Goal: Information Seeking & Learning: Learn about a topic

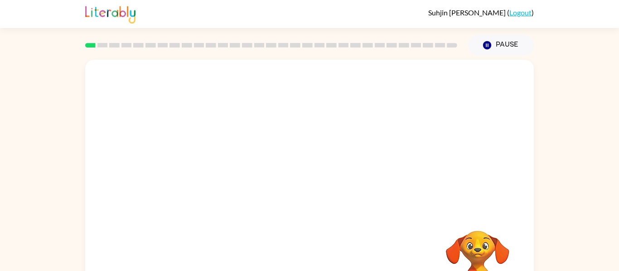
click at [270, 160] on video "Your browser must support playing .mp4 files to use Literably. Please try using…" at bounding box center [309, 136] width 448 height 152
click at [271, 162] on video "Your browser must support playing .mp4 files to use Literably. Please try using…" at bounding box center [309, 136] width 448 height 152
drag, startPoint x: 270, startPoint y: 159, endPoint x: 270, endPoint y: 151, distance: 8.6
click at [270, 151] on video "Your browser must support playing .mp4 files to use Literably. Please try using…" at bounding box center [309, 136] width 448 height 152
click at [277, 166] on video "Your browser must support playing .mp4 files to use Literably. Please try using…" at bounding box center [309, 136] width 448 height 152
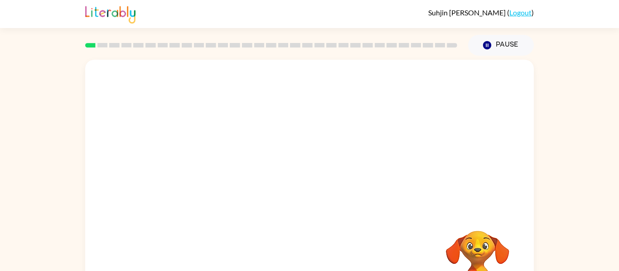
click at [277, 168] on video "Your browser must support playing .mp4 files to use Literably. Please try using…" at bounding box center [309, 136] width 448 height 152
click at [281, 185] on video "Your browser must support playing .mp4 files to use Literably. Please try using…" at bounding box center [309, 136] width 448 height 152
click at [309, 198] on div at bounding box center [309, 193] width 58 height 33
click at [310, 194] on icon "button" at bounding box center [309, 193] width 10 height 10
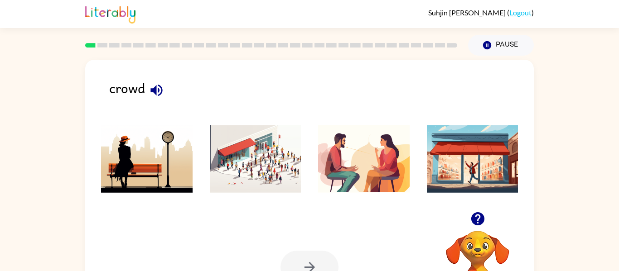
click at [269, 175] on img at bounding box center [255, 159] width 91 height 68
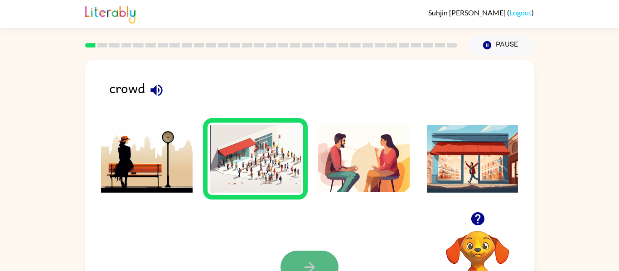
click at [317, 258] on button "button" at bounding box center [309, 267] width 58 height 33
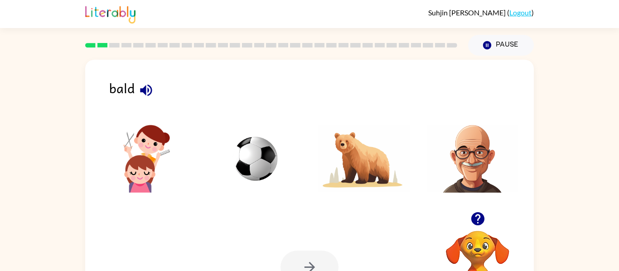
click at [491, 173] on img at bounding box center [472, 159] width 91 height 68
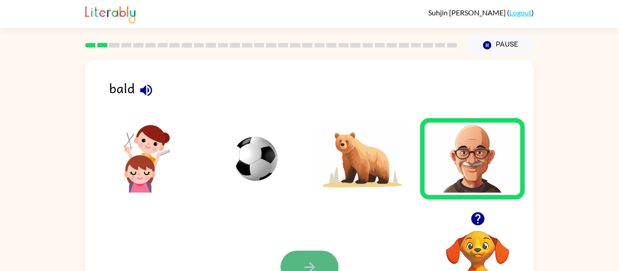
click at [312, 259] on icon "button" at bounding box center [310, 267] width 16 height 16
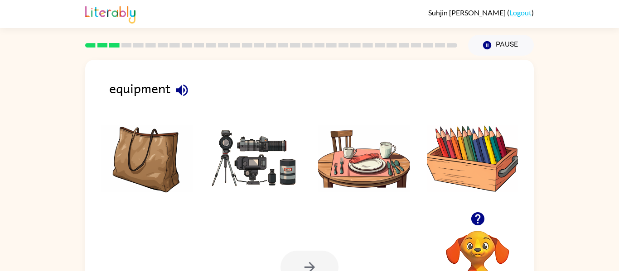
click at [281, 180] on img at bounding box center [255, 159] width 91 height 68
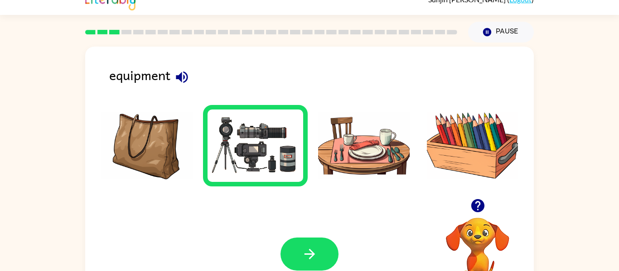
scroll to position [17, 0]
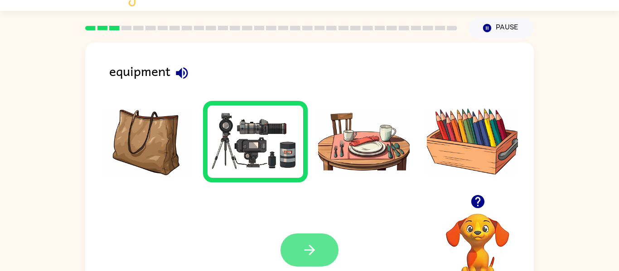
click at [319, 240] on button "button" at bounding box center [309, 250] width 58 height 33
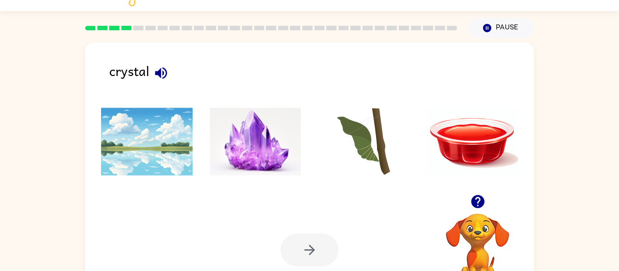
click at [265, 155] on img at bounding box center [255, 142] width 91 height 68
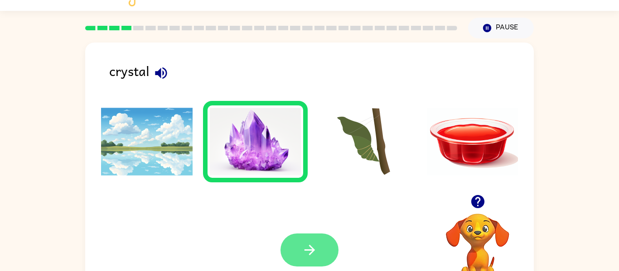
click at [312, 239] on button "button" at bounding box center [309, 250] width 58 height 33
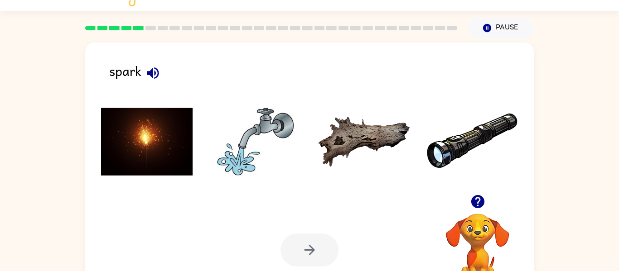
click at [165, 161] on img at bounding box center [146, 142] width 91 height 68
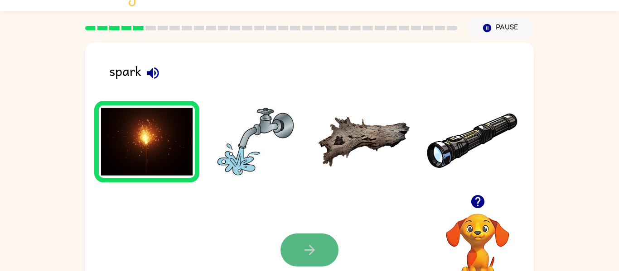
click at [313, 235] on button "button" at bounding box center [309, 250] width 58 height 33
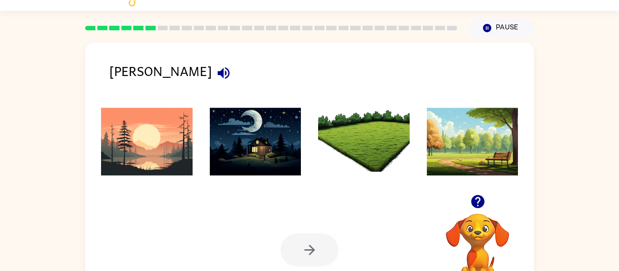
click at [169, 153] on img at bounding box center [146, 142] width 91 height 68
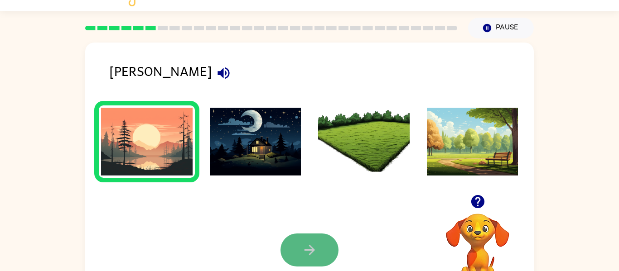
click at [309, 237] on button "button" at bounding box center [309, 250] width 58 height 33
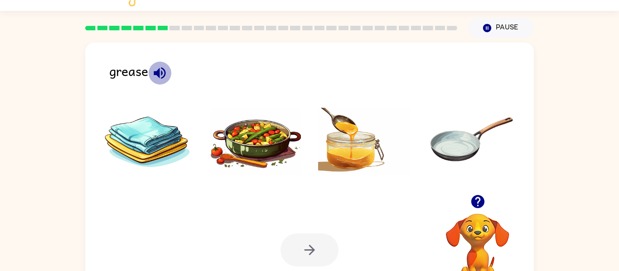
click at [163, 72] on icon "button" at bounding box center [160, 73] width 16 height 16
click at [256, 142] on img at bounding box center [255, 142] width 91 height 68
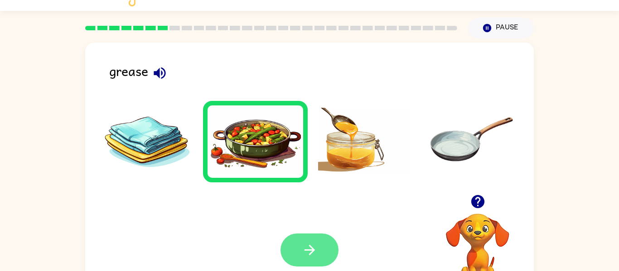
click at [323, 250] on button "button" at bounding box center [309, 250] width 58 height 33
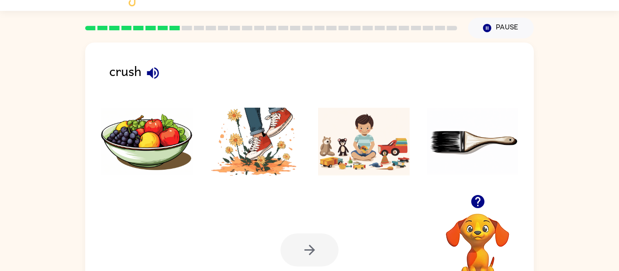
click at [263, 139] on img at bounding box center [255, 142] width 91 height 68
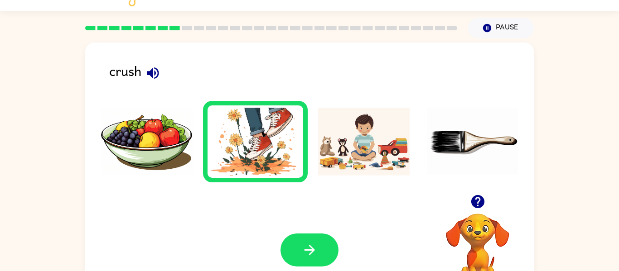
click at [304, 230] on div "Your browser must support playing .mp4 files to use Literably. Please try using…" at bounding box center [309, 250] width 448 height 102
click at [305, 237] on button "button" at bounding box center [309, 250] width 58 height 33
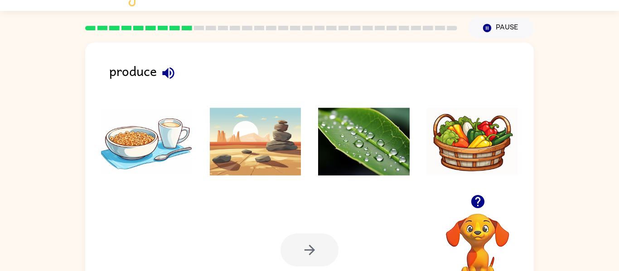
click at [392, 156] on img at bounding box center [363, 142] width 91 height 68
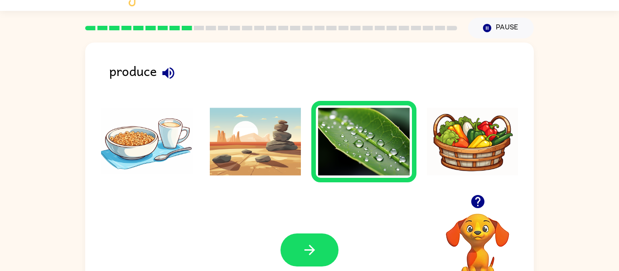
click at [346, 220] on div "Your browser must support playing .mp4 files to use Literably. Please try using…" at bounding box center [309, 250] width 448 height 102
click at [317, 244] on button "button" at bounding box center [309, 250] width 58 height 33
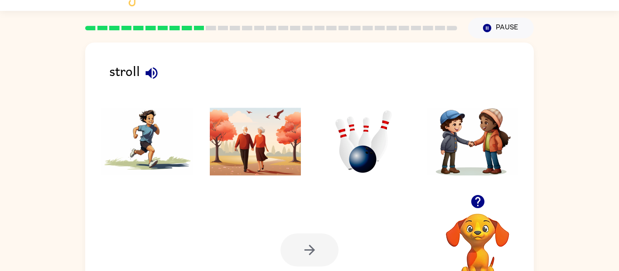
click at [262, 168] on img at bounding box center [255, 142] width 91 height 68
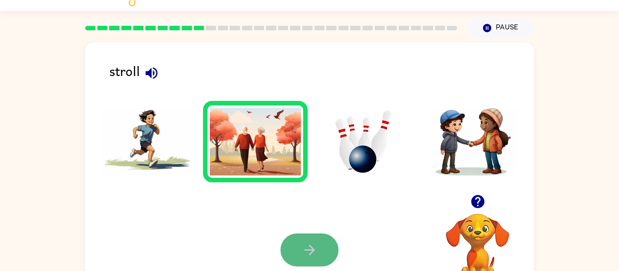
click at [309, 255] on icon "button" at bounding box center [309, 250] width 10 height 10
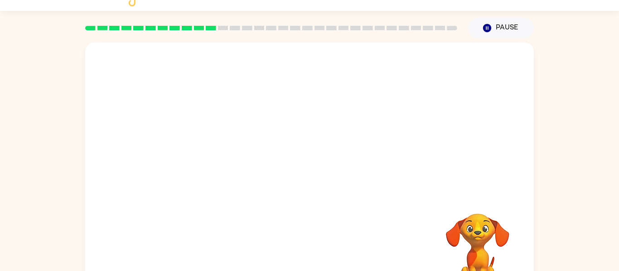
click at [296, 197] on div "Your browser must support playing .mp4 files to use Literably. Please try using…" at bounding box center [309, 172] width 448 height 259
click at [209, 152] on video "Your browser must support playing .mp4 files to use Literably. Please try using…" at bounding box center [309, 119] width 448 height 152
click at [203, 156] on video "Your browser must support playing .mp4 files to use Literably. Please try using…" at bounding box center [309, 119] width 448 height 152
click at [205, 154] on video "Your browser must support playing .mp4 files to use Literably. Please try using…" at bounding box center [309, 119] width 448 height 152
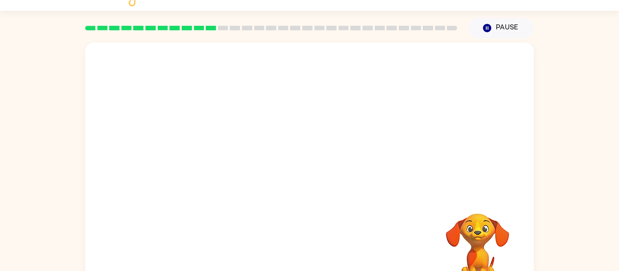
click at [205, 154] on video "Your browser must support playing .mp4 files to use Literably. Please try using…" at bounding box center [309, 119] width 448 height 152
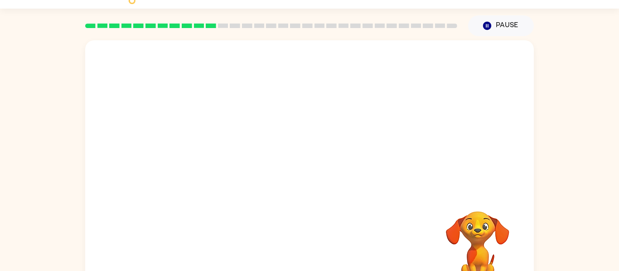
click at [206, 155] on video "Your browser must support playing .mp4 files to use Literably. Please try using…" at bounding box center [309, 116] width 448 height 152
click at [206, 154] on video "Your browser must support playing .mp4 files to use Literably. Please try using…" at bounding box center [309, 116] width 448 height 152
click at [212, 156] on video "Your browser must support playing .mp4 files to use Literably. Please try using…" at bounding box center [309, 116] width 448 height 152
click at [213, 161] on video "Your browser must support playing .mp4 files to use Literably. Please try using…" at bounding box center [309, 116] width 448 height 152
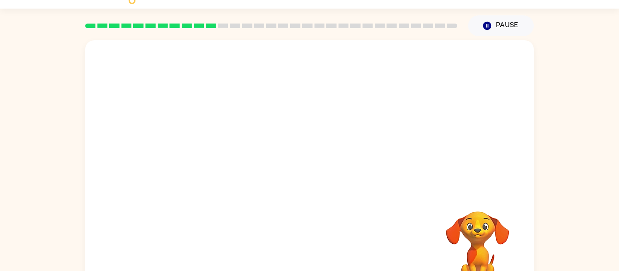
click at [212, 158] on video "Your browser must support playing .mp4 files to use Literably. Please try using…" at bounding box center [309, 116] width 448 height 152
click at [320, 161] on div at bounding box center [309, 174] width 58 height 33
click at [320, 161] on button "button" at bounding box center [309, 174] width 58 height 33
click at [320, 161] on div at bounding box center [309, 174] width 58 height 33
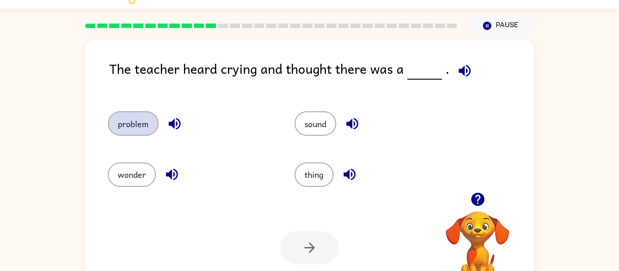
click at [131, 113] on button "problem" at bounding box center [133, 123] width 51 height 24
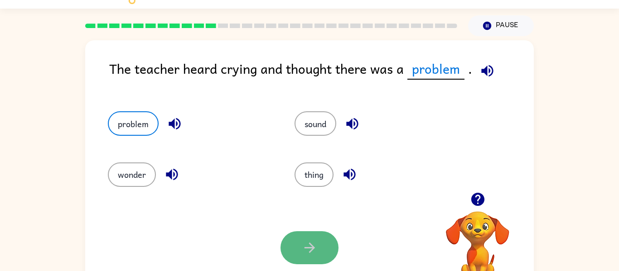
click at [304, 248] on icon "button" at bounding box center [309, 248] width 10 height 10
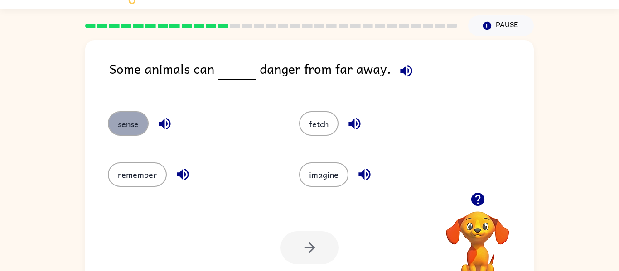
click at [119, 129] on button "sense" at bounding box center [128, 123] width 41 height 24
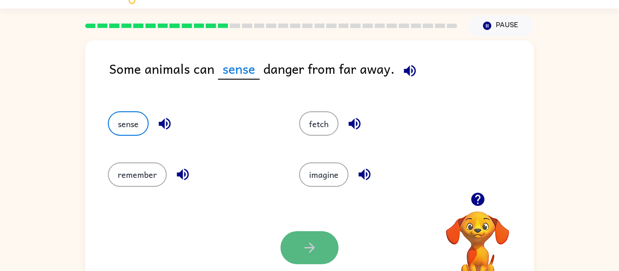
click at [296, 234] on button "button" at bounding box center [309, 247] width 58 height 33
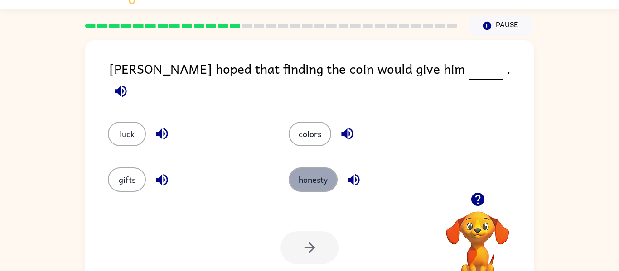
click at [303, 177] on button "honesty" at bounding box center [312, 180] width 49 height 24
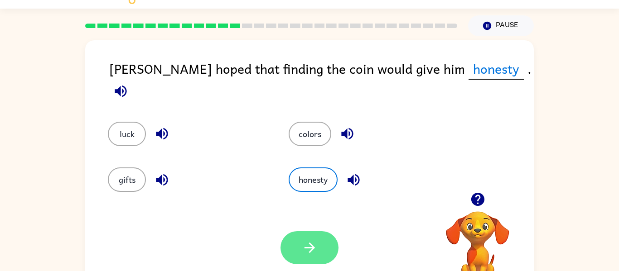
click at [309, 251] on icon "button" at bounding box center [310, 248] width 16 height 16
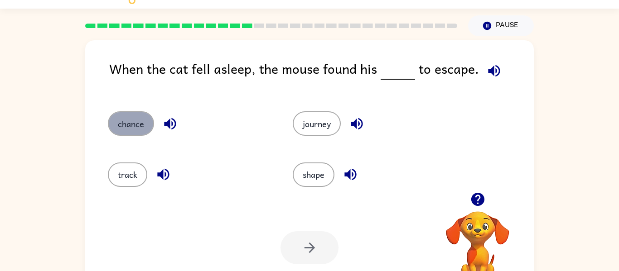
click at [135, 114] on button "chance" at bounding box center [131, 123] width 46 height 24
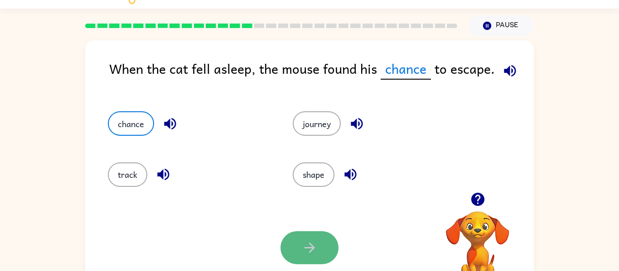
click at [311, 238] on button "button" at bounding box center [309, 247] width 58 height 33
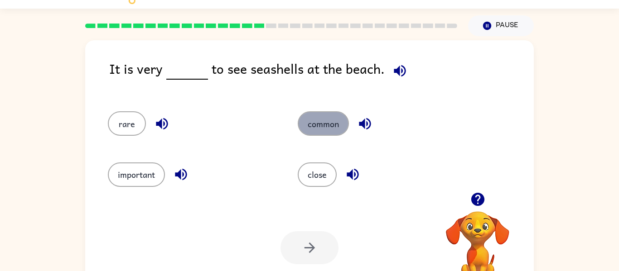
click at [325, 126] on button "common" at bounding box center [323, 123] width 51 height 24
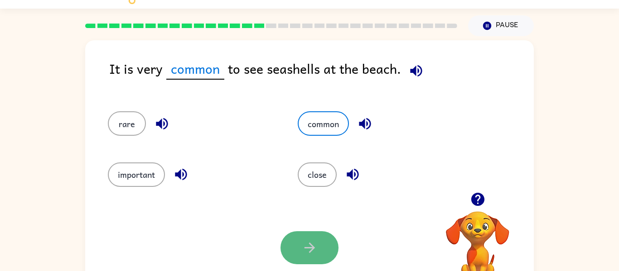
click at [316, 255] on icon "button" at bounding box center [310, 248] width 16 height 16
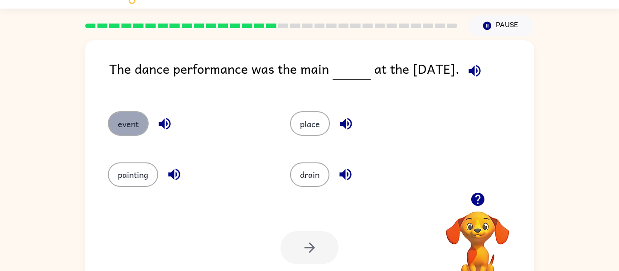
click at [140, 130] on button "event" at bounding box center [128, 123] width 41 height 24
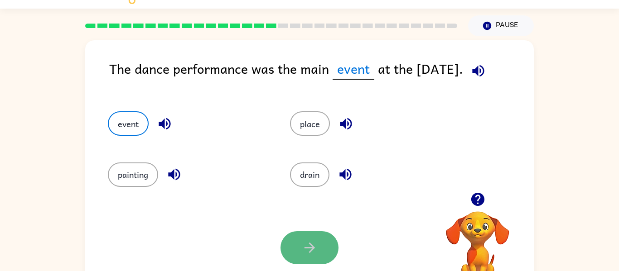
click at [306, 240] on icon "button" at bounding box center [310, 248] width 16 height 16
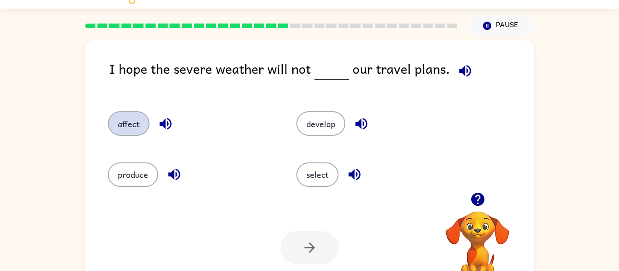
click at [76, 133] on div "I hope the severe weather will not our travel plans. affect develop produce sel…" at bounding box center [309, 167] width 619 height 263
click at [125, 124] on button "affect" at bounding box center [129, 123] width 42 height 24
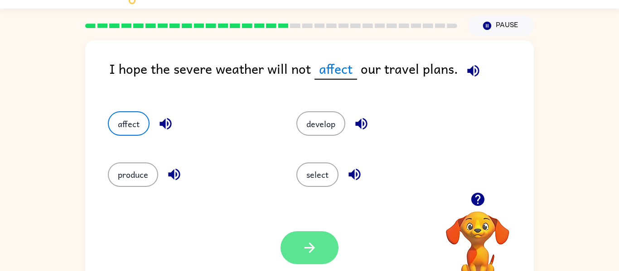
click at [297, 240] on button "button" at bounding box center [309, 247] width 58 height 33
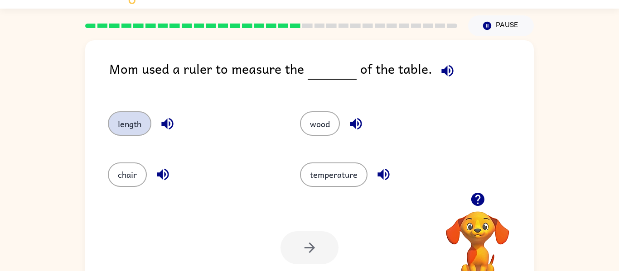
click at [122, 125] on button "length" at bounding box center [129, 123] width 43 height 24
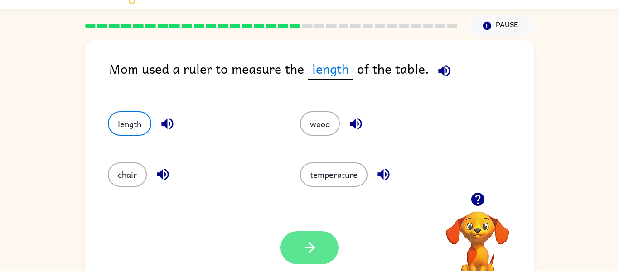
click at [308, 260] on button "button" at bounding box center [309, 247] width 58 height 33
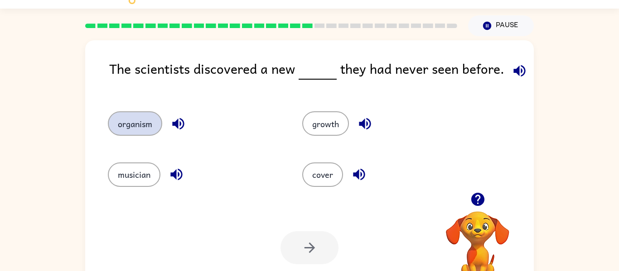
click at [141, 112] on button "organism" at bounding box center [135, 123] width 54 height 24
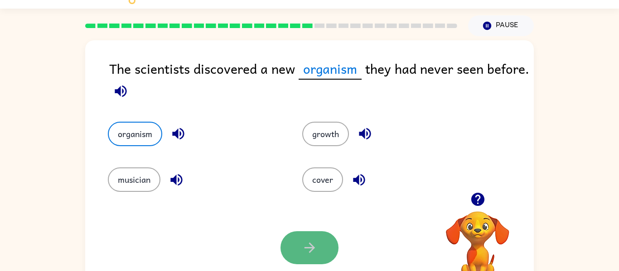
click at [331, 249] on button "button" at bounding box center [309, 247] width 58 height 33
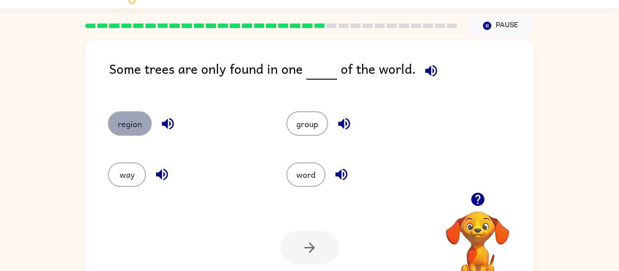
click at [146, 121] on button "region" at bounding box center [130, 123] width 44 height 24
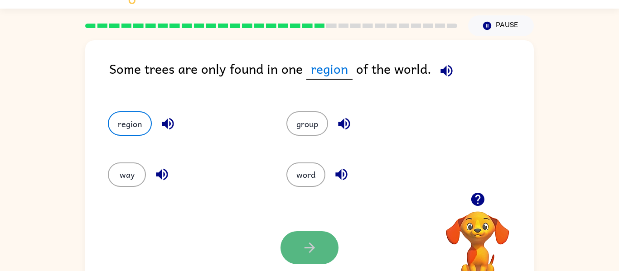
click at [303, 237] on button "button" at bounding box center [309, 247] width 58 height 33
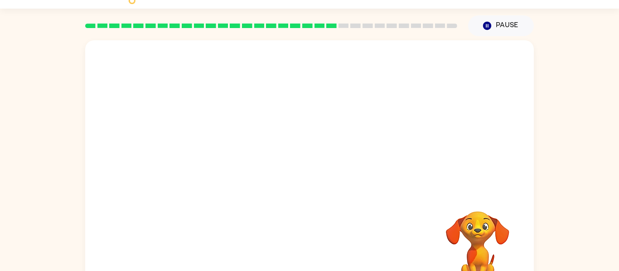
click at [192, 131] on div at bounding box center [309, 116] width 448 height 152
click at [193, 132] on div at bounding box center [309, 116] width 448 height 152
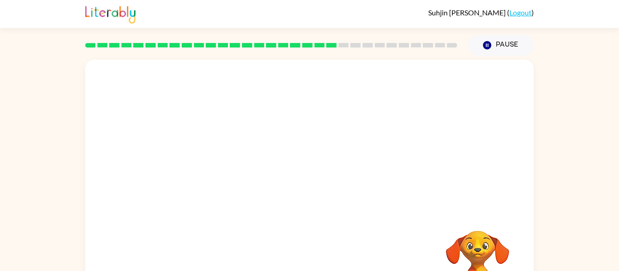
scroll to position [1, 0]
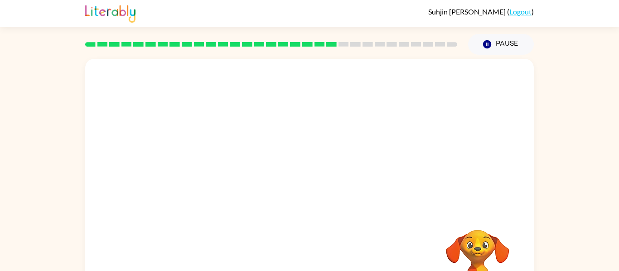
click at [236, 187] on video "Your browser must support playing .mp4 files to use Literably. Please try using…" at bounding box center [309, 135] width 448 height 152
click at [232, 188] on video "Your browser must support playing .mp4 files to use Literably. Please try using…" at bounding box center [309, 135] width 448 height 152
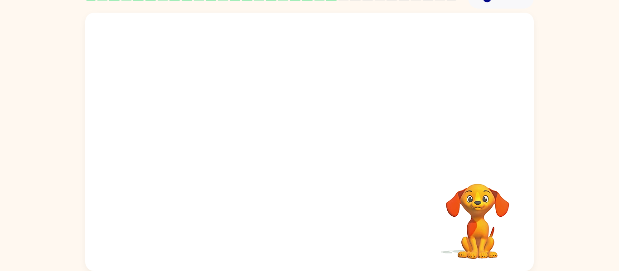
scroll to position [45, 0]
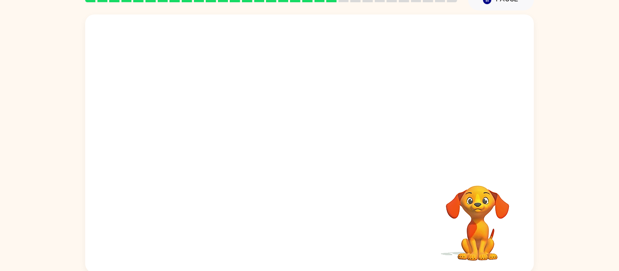
click at [229, 139] on video "Your browser must support playing .mp4 files to use Literably. Please try using…" at bounding box center [309, 90] width 448 height 152
click at [228, 139] on div at bounding box center [309, 143] width 448 height 259
click at [299, 153] on div at bounding box center [309, 148] width 58 height 33
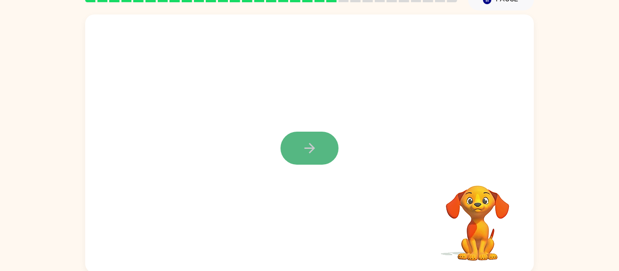
click at [307, 137] on button "button" at bounding box center [309, 148] width 58 height 33
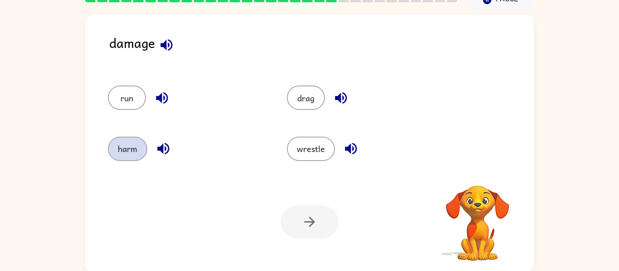
click at [139, 151] on button "harm" at bounding box center [127, 149] width 39 height 24
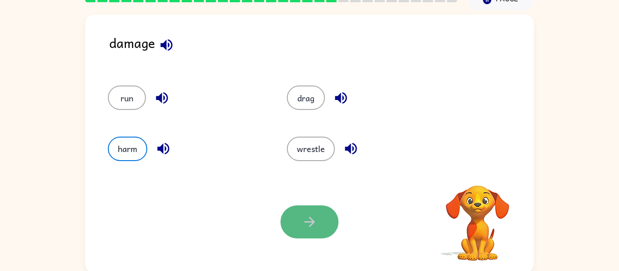
click at [328, 216] on button "button" at bounding box center [309, 222] width 58 height 33
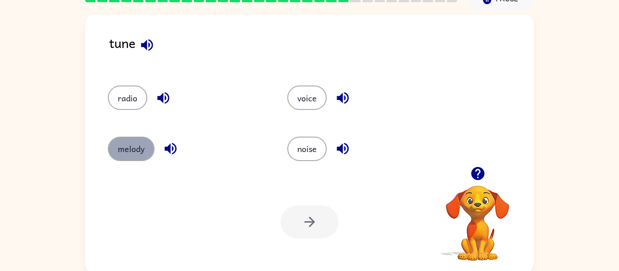
click at [116, 159] on button "melody" at bounding box center [131, 149] width 47 height 24
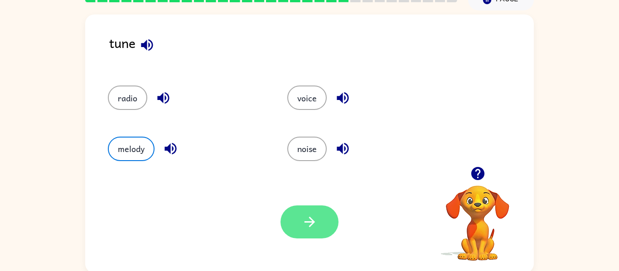
click at [316, 223] on icon "button" at bounding box center [310, 222] width 16 height 16
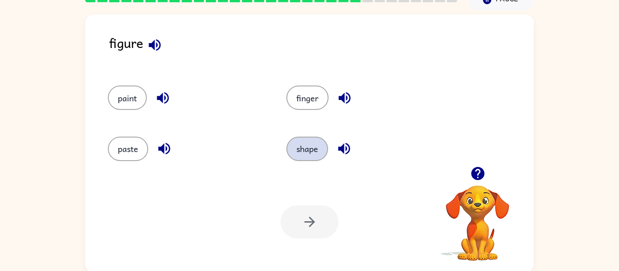
click at [301, 154] on button "shape" at bounding box center [307, 149] width 42 height 24
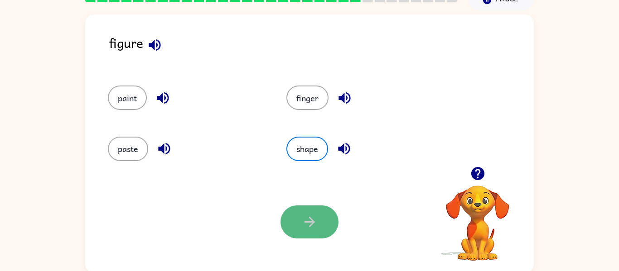
click at [313, 216] on icon "button" at bounding box center [310, 222] width 16 height 16
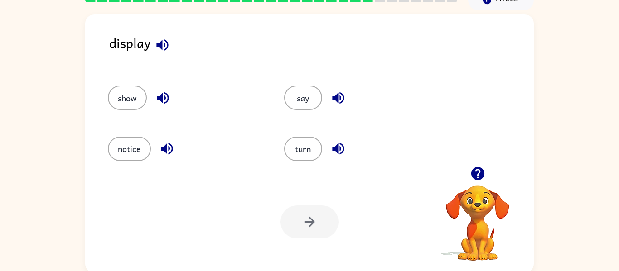
click at [267, 149] on div "turn" at bounding box center [355, 145] width 176 height 51
click at [308, 150] on button "turn" at bounding box center [303, 149] width 38 height 24
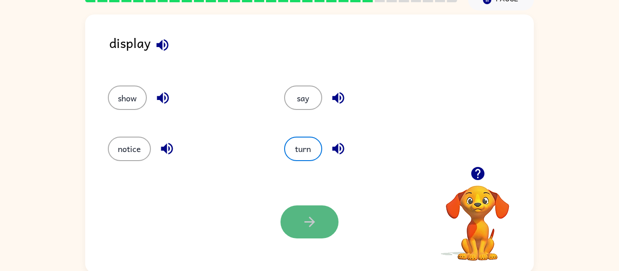
click at [312, 221] on icon "button" at bounding box center [310, 222] width 16 height 16
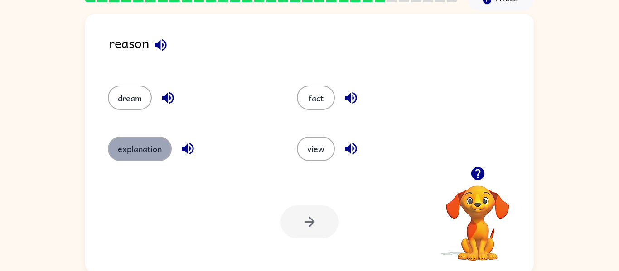
click at [150, 141] on button "explanation" at bounding box center [140, 149] width 64 height 24
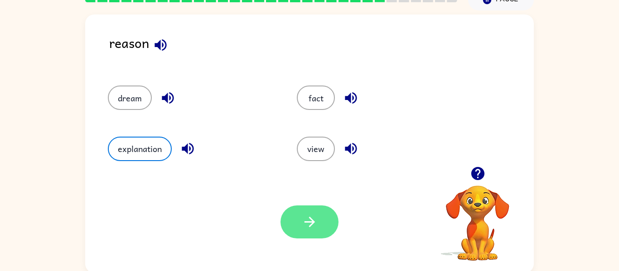
click at [306, 211] on button "button" at bounding box center [309, 222] width 58 height 33
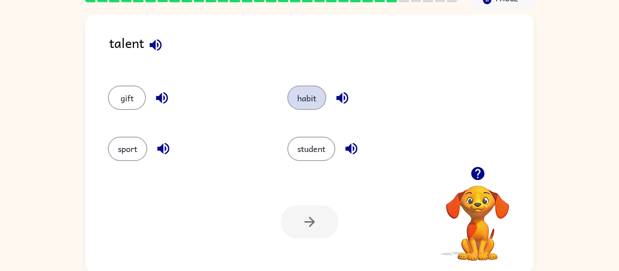
click at [305, 103] on button "habit" at bounding box center [306, 98] width 39 height 24
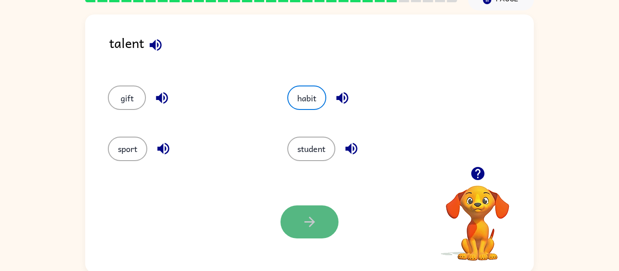
click at [305, 234] on button "button" at bounding box center [309, 222] width 58 height 33
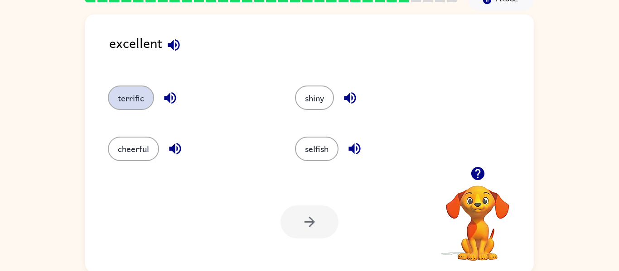
click at [146, 97] on button "terrific" at bounding box center [131, 98] width 46 height 24
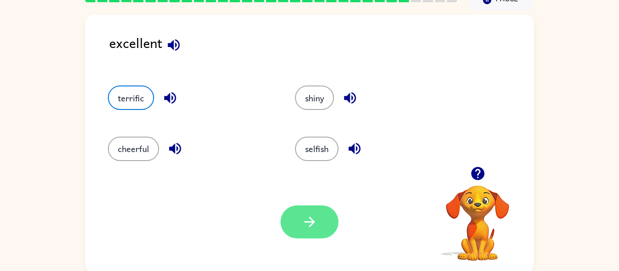
click at [322, 225] on button "button" at bounding box center [309, 222] width 58 height 33
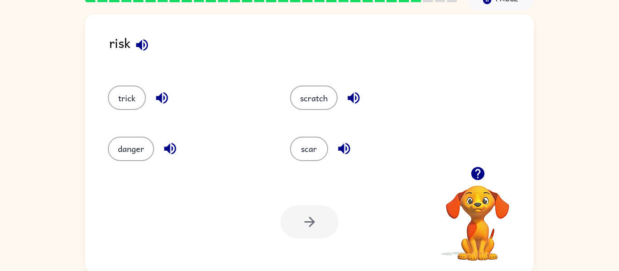
scroll to position [47, 0]
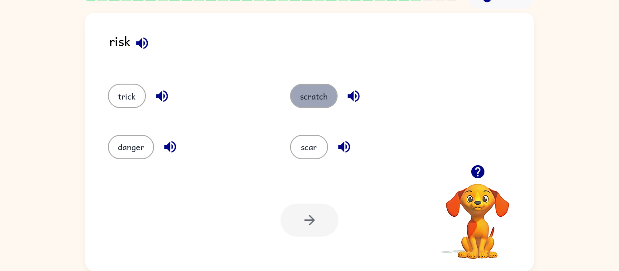
click at [298, 102] on button "scratch" at bounding box center [314, 96] width 48 height 24
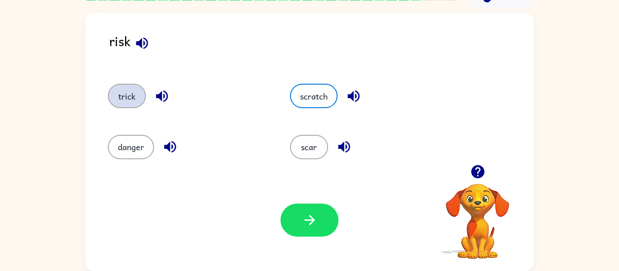
click at [139, 96] on button "trick" at bounding box center [127, 96] width 38 height 24
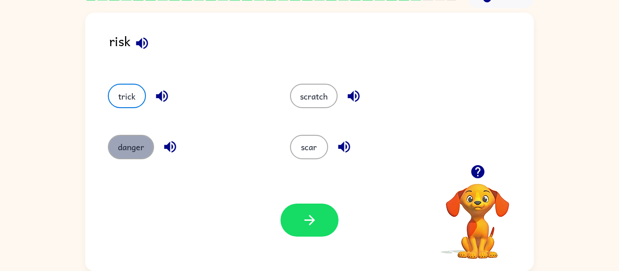
click at [147, 140] on button "danger" at bounding box center [131, 147] width 46 height 24
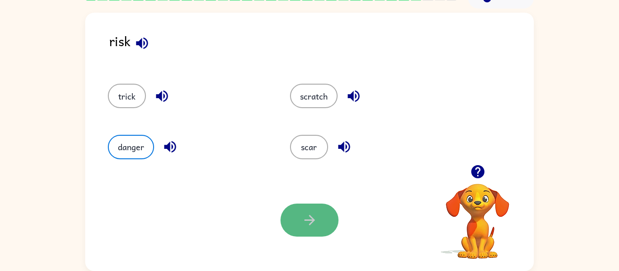
click at [315, 228] on icon "button" at bounding box center [310, 220] width 16 height 16
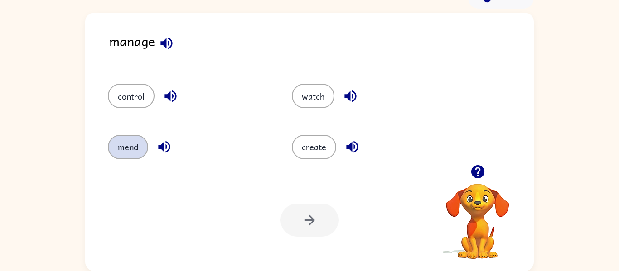
click at [114, 155] on button "mend" at bounding box center [128, 147] width 40 height 24
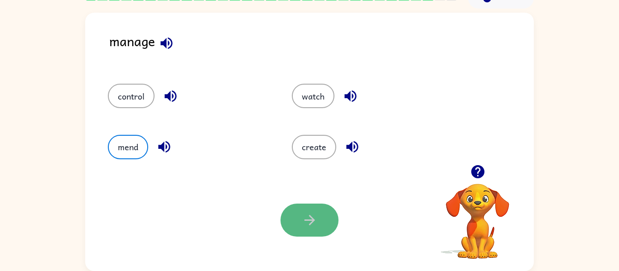
click at [315, 235] on button "button" at bounding box center [309, 220] width 58 height 33
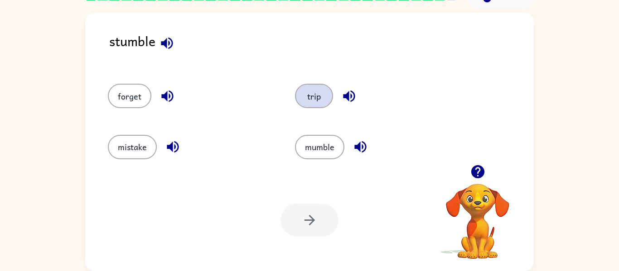
click at [325, 90] on button "trip" at bounding box center [314, 96] width 38 height 24
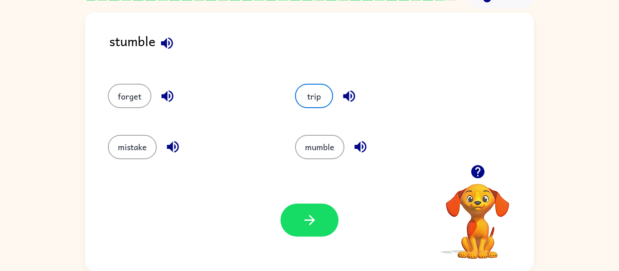
click at [307, 239] on div "Your browser must support playing .mp4 files to use Literably. Please try using…" at bounding box center [309, 220] width 448 height 102
click at [306, 231] on button "button" at bounding box center [309, 220] width 58 height 33
